Goal: Entertainment & Leisure: Browse casually

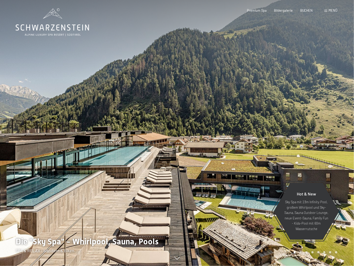
drag, startPoint x: 0, startPoint y: 0, endPoint x: 307, endPoint y: 147, distance: 339.8
click at [307, 147] on div at bounding box center [265, 133] width 177 height 266
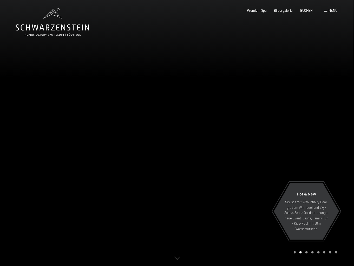
click at [308, 147] on div at bounding box center [265, 133] width 177 height 266
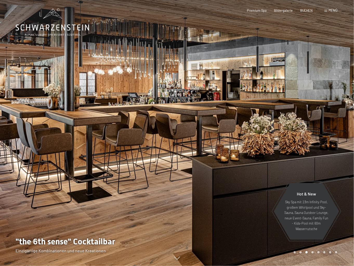
click at [308, 147] on div at bounding box center [265, 133] width 177 height 266
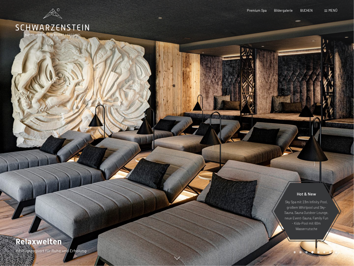
click at [309, 147] on div at bounding box center [265, 133] width 177 height 266
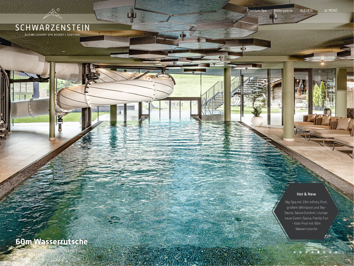
click at [309, 147] on div at bounding box center [265, 133] width 177 height 266
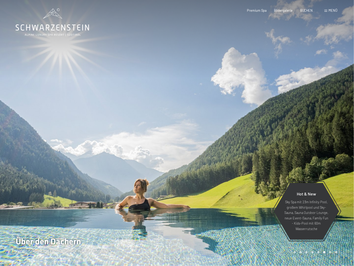
click at [309, 147] on div at bounding box center [265, 133] width 177 height 266
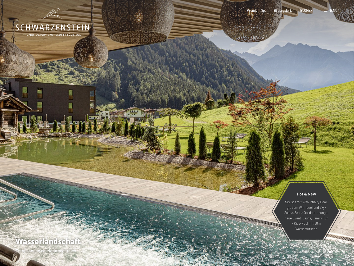
click at [309, 147] on div at bounding box center [265, 133] width 177 height 266
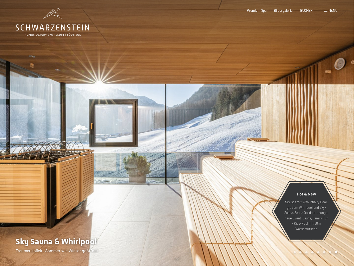
click at [309, 147] on div at bounding box center [265, 133] width 177 height 266
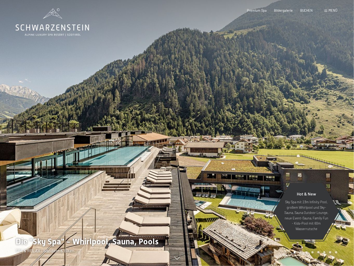
click at [309, 147] on div at bounding box center [265, 133] width 177 height 266
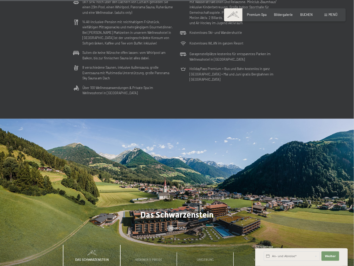
scroll to position [1457, 0]
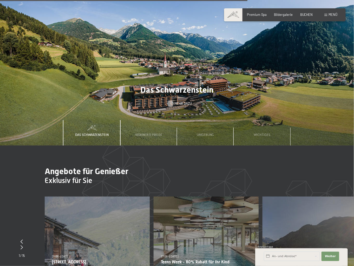
click at [178, 106] on span "Mehr dazu" at bounding box center [183, 103] width 17 height 5
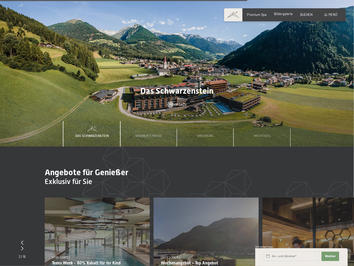
click at [277, 15] on span "Bildergalerie" at bounding box center [284, 14] width 19 height 4
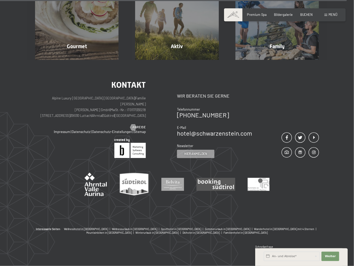
scroll to position [1531, 0]
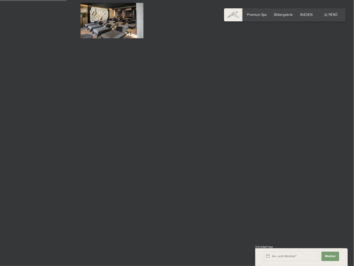
scroll to position [958, 0]
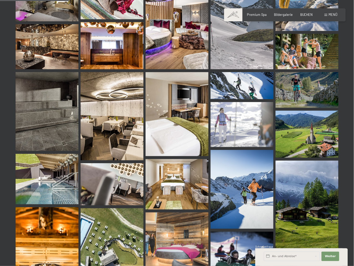
click at [37, 130] on img at bounding box center [47, 111] width 63 height 79
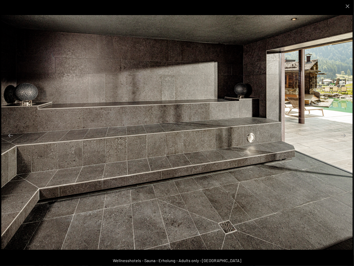
scroll to position [951, 0]
click at [345, 138] on button "Next slide" at bounding box center [343, 135] width 11 height 10
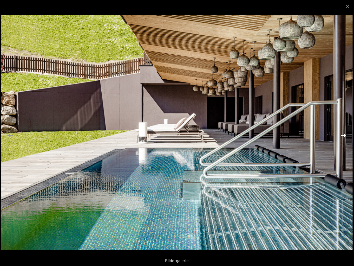
click at [345, 138] on button "Next slide" at bounding box center [343, 135] width 11 height 10
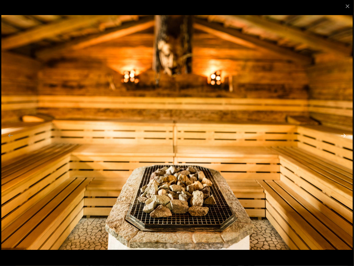
click at [345, 138] on button "Next slide" at bounding box center [343, 135] width 11 height 10
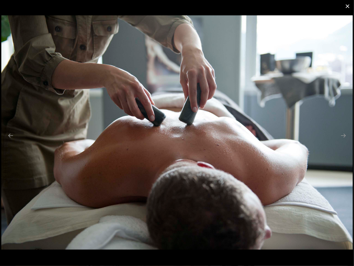
click at [345, 8] on button "Close gallery" at bounding box center [347, 6] width 13 height 12
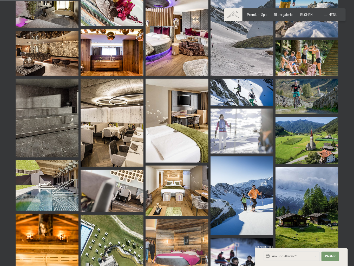
scroll to position [958, 0]
